Goal: Information Seeking & Learning: Learn about a topic

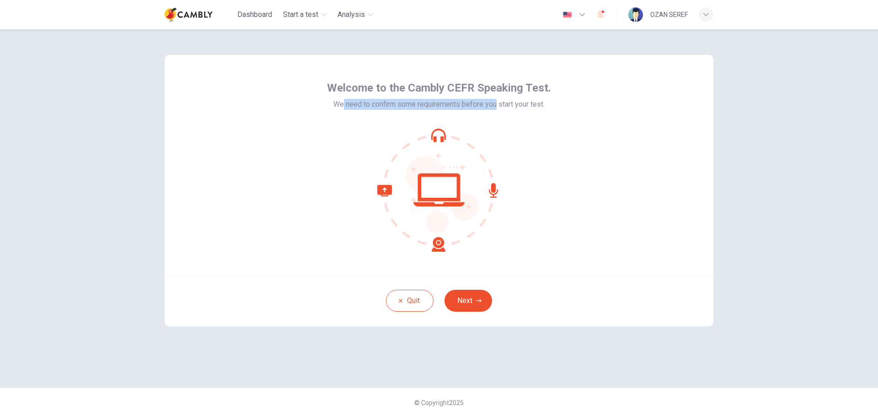
drag, startPoint x: 343, startPoint y: 107, endPoint x: 497, endPoint y: 111, distance: 154.6
click at [497, 110] on div "Welcome to the Cambly CEFR Speaking Test. We need to confirm some requirements …" at bounding box center [439, 165] width 224 height 171
click at [457, 296] on button "Next" at bounding box center [468, 300] width 48 height 22
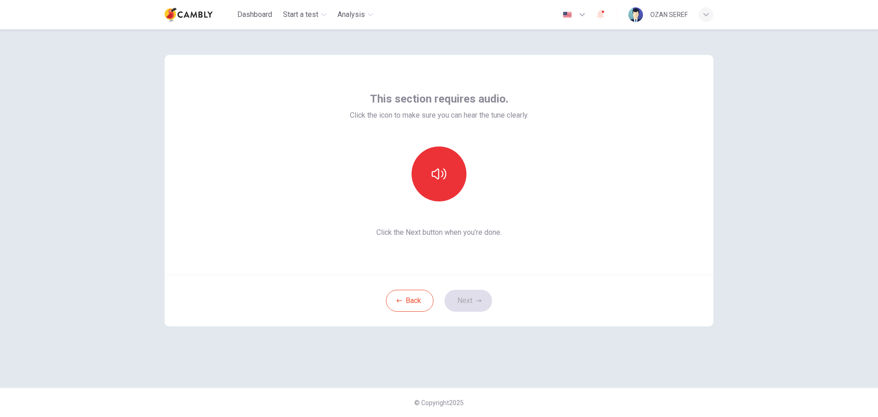
click at [578, 244] on div "This section requires audio. Click the icon to make sure you can hear the tune …" at bounding box center [439, 165] width 549 height 220
click at [436, 177] on icon "button" at bounding box center [439, 173] width 15 height 11
click at [475, 304] on button "Next" at bounding box center [468, 300] width 48 height 22
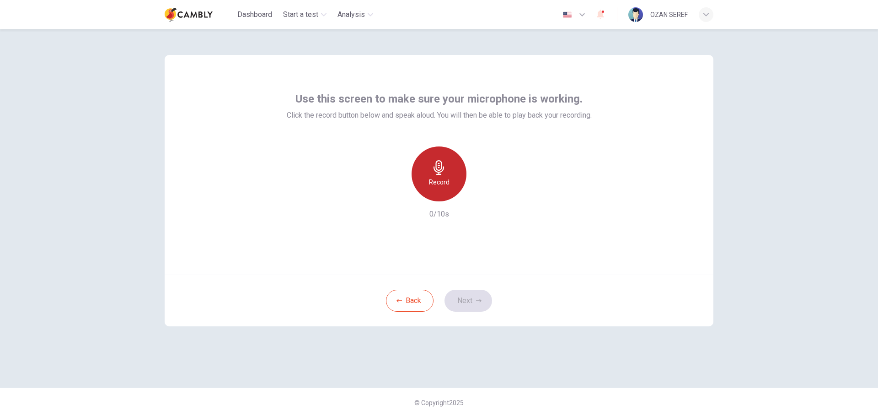
click at [443, 166] on icon "button" at bounding box center [439, 167] width 15 height 15
click at [483, 194] on icon "button" at bounding box center [482, 193] width 4 height 5
click at [483, 194] on icon "button" at bounding box center [481, 193] width 9 height 9
click at [470, 299] on button "Next" at bounding box center [468, 300] width 48 height 22
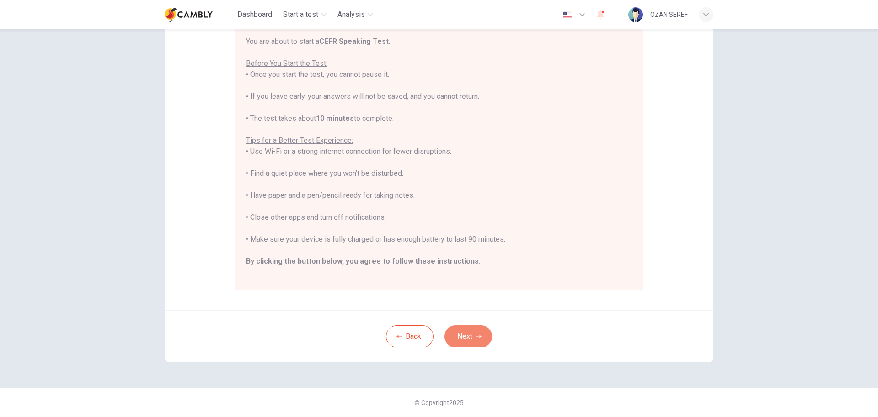
click at [478, 332] on button "Next" at bounding box center [468, 336] width 48 height 22
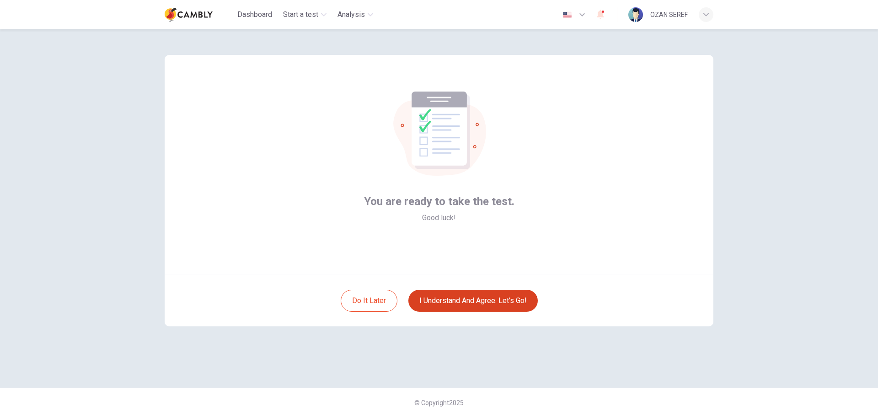
click at [493, 300] on button "I understand and agree. Let’s go!" at bounding box center [472, 300] width 129 height 22
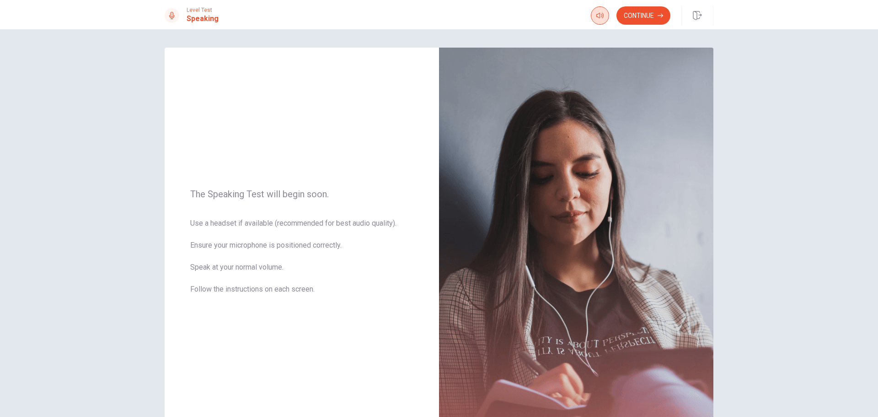
click at [602, 17] on icon "button" at bounding box center [599, 15] width 7 height 7
click at [645, 15] on button "Continue" at bounding box center [643, 15] width 54 height 18
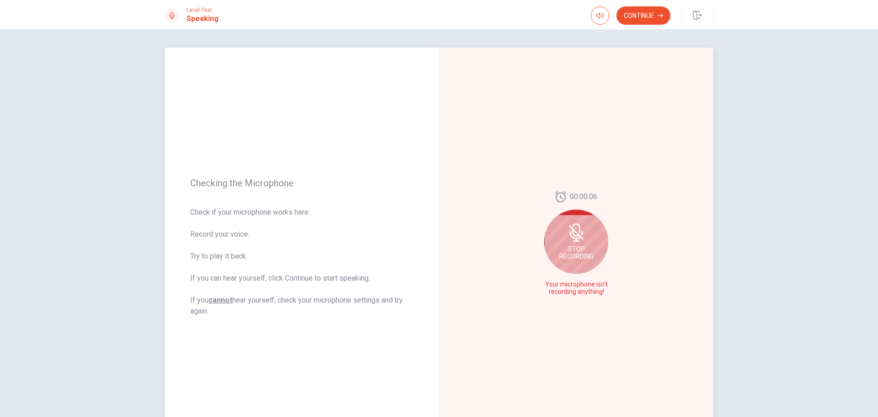
scroll to position [46, 0]
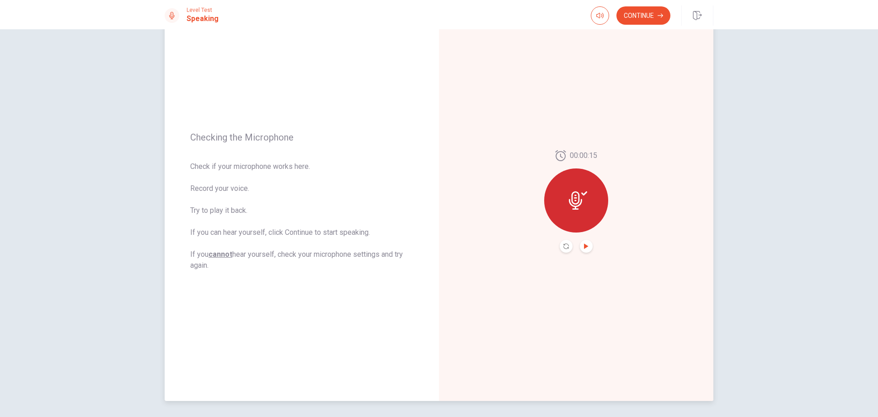
click at [584, 243] on icon "Play Audio" at bounding box center [586, 245] width 5 height 5
click at [584, 248] on icon "Pause Audio" at bounding box center [586, 245] width 5 height 5
click at [642, 17] on button "Continue" at bounding box center [643, 15] width 54 height 18
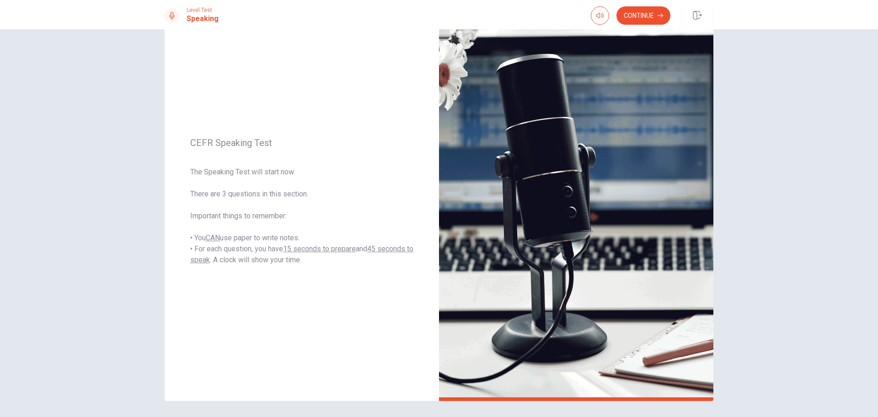
click at [637, 17] on button "Continue" at bounding box center [643, 15] width 54 height 18
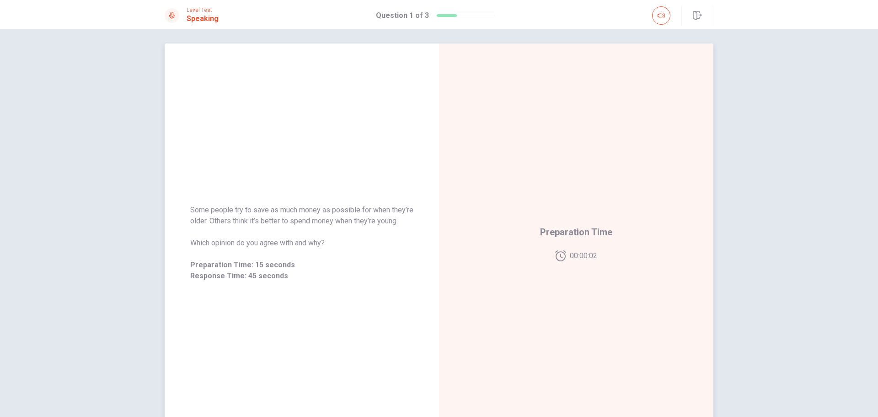
scroll to position [0, 0]
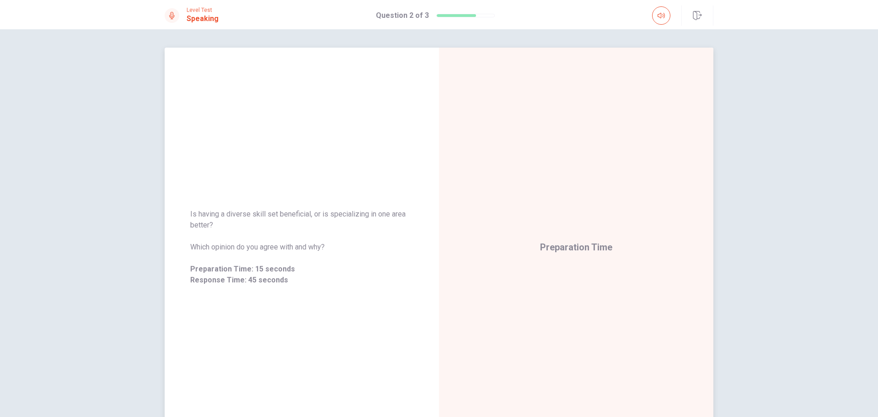
drag, startPoint x: 227, startPoint y: 213, endPoint x: 252, endPoint y: 218, distance: 25.6
click at [252, 218] on span "Is having a diverse skill set beneficial, or is specializing in one area better?" at bounding box center [301, 220] width 223 height 22
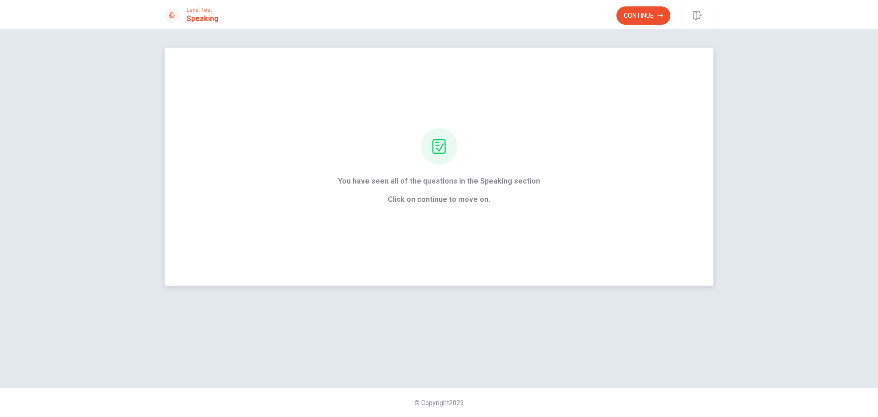
drag, startPoint x: 642, startPoint y: 14, endPoint x: 615, endPoint y: 67, distance: 59.5
click at [643, 14] on button "Continue" at bounding box center [643, 15] width 54 height 18
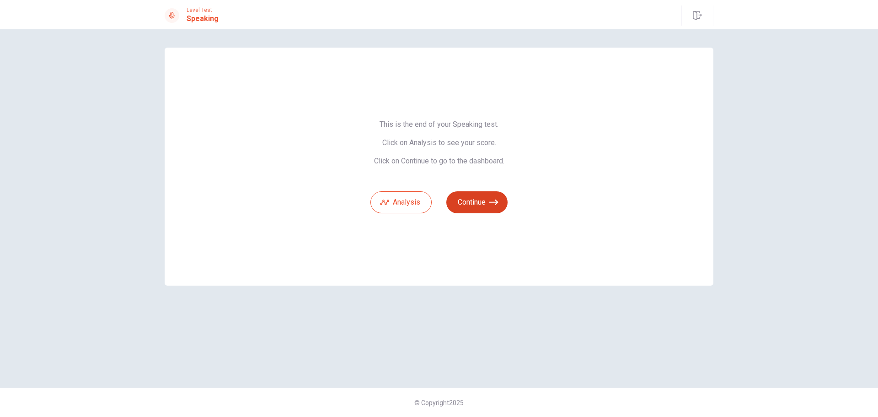
click at [478, 209] on button "Continue" at bounding box center [476, 202] width 61 height 22
